Goal: Find contact information: Find contact information

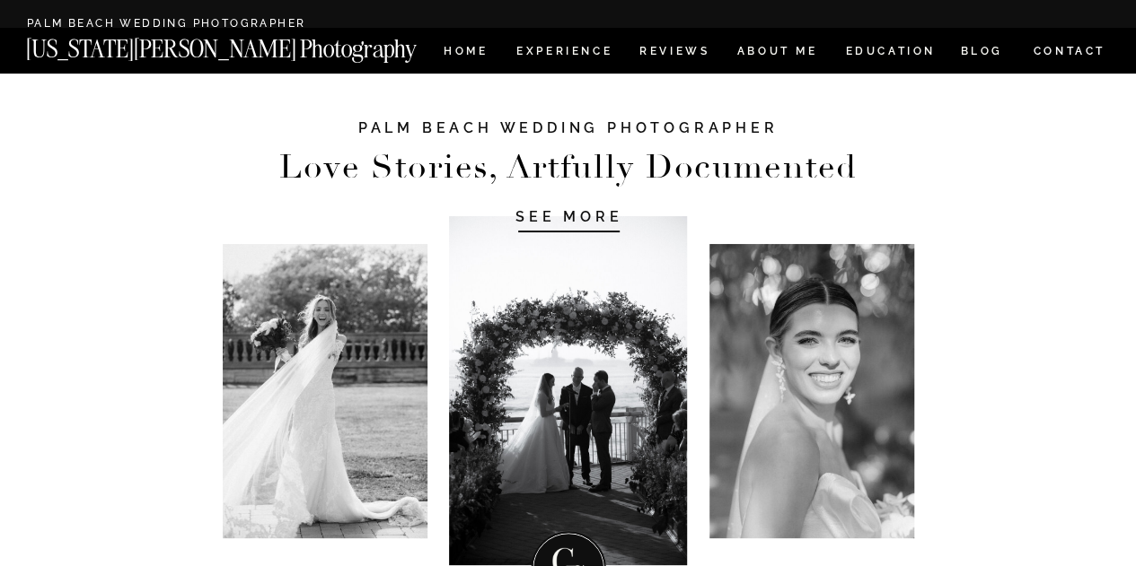
click at [1084, 51] on nav "CONTACT" at bounding box center [1069, 51] width 75 height 20
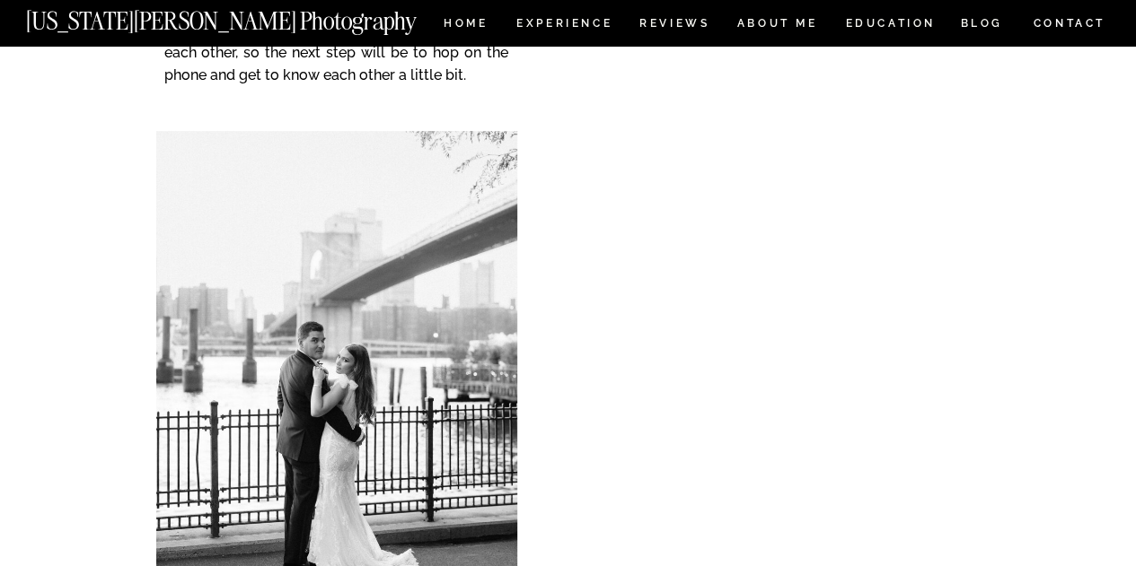
scroll to position [465, 0]
